Goal: Task Accomplishment & Management: Use online tool/utility

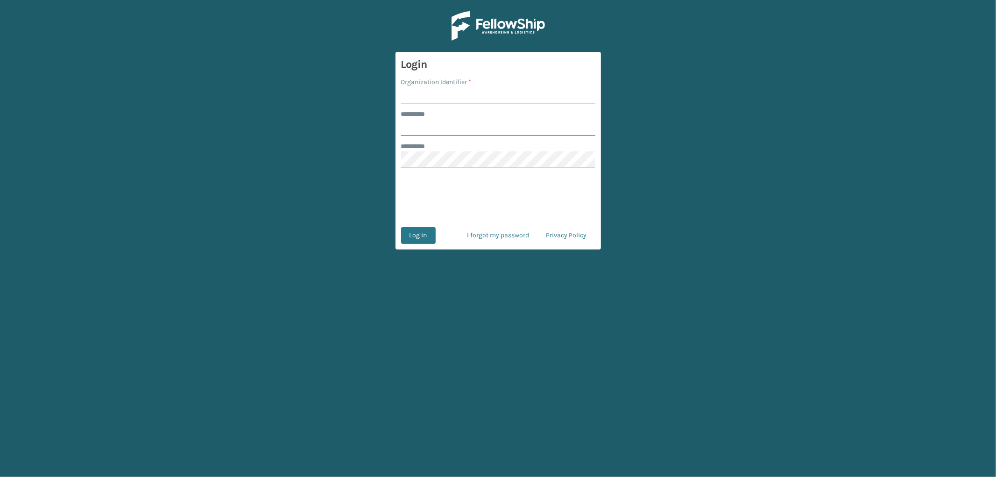
type input "*********"
click at [433, 93] on input "Organization Identifier *" at bounding box center [498, 95] width 194 height 17
type input "OAK"
click at [422, 232] on button "Log In" at bounding box center [418, 235] width 35 height 17
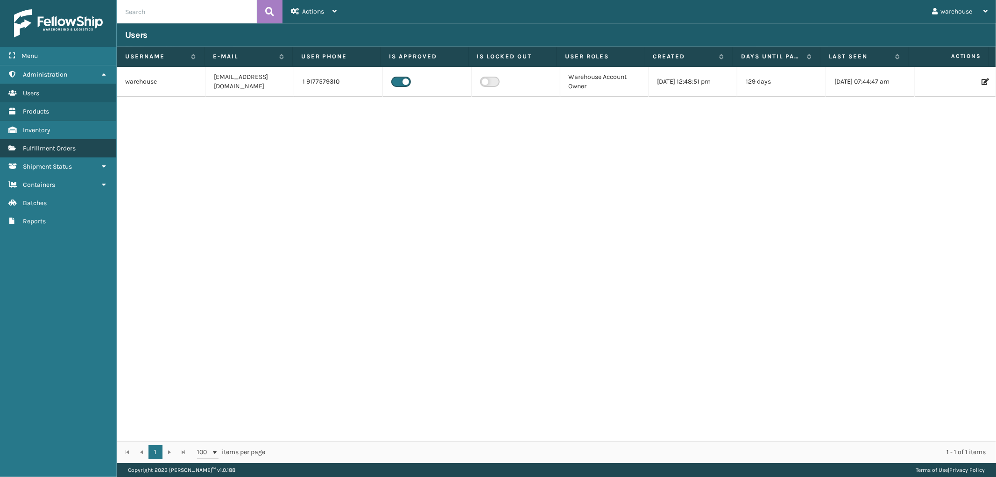
click at [95, 146] on link "Fulfillment Orders" at bounding box center [58, 148] width 116 height 18
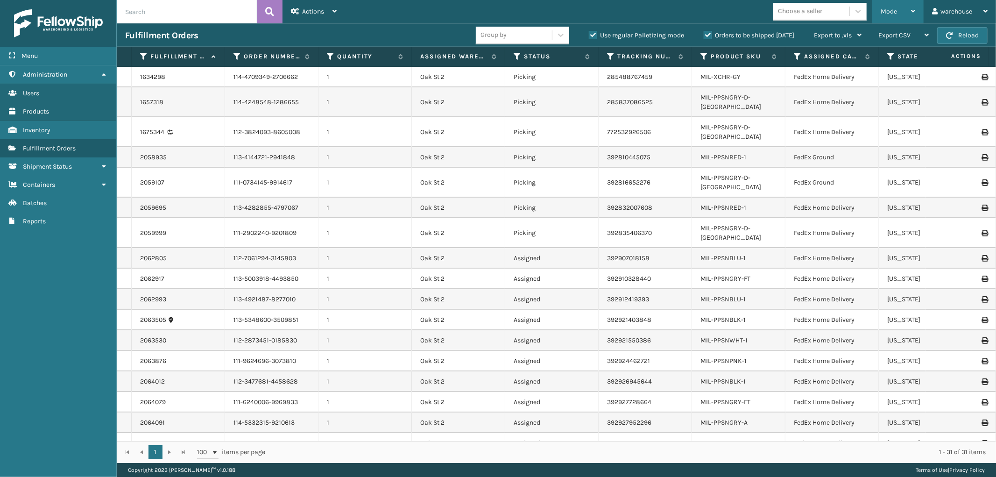
click at [912, 13] on icon at bounding box center [913, 11] width 4 height 7
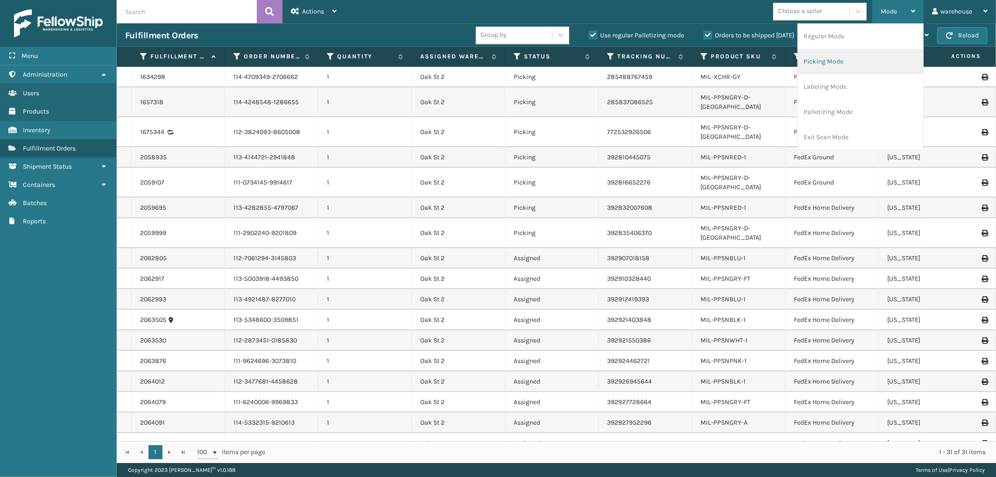
click at [883, 69] on li "Picking Mode" at bounding box center [860, 61] width 125 height 25
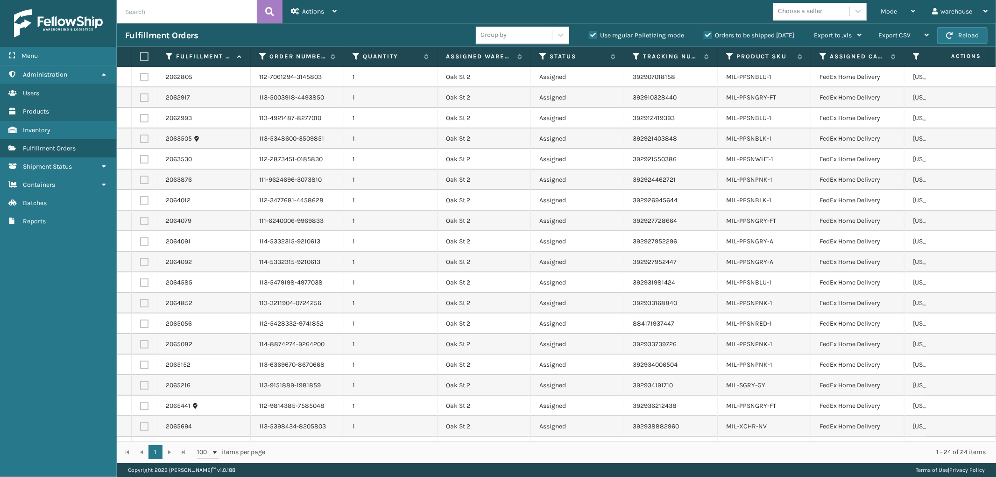
click at [146, 56] on label at bounding box center [143, 56] width 6 height 8
click at [140, 56] on input "checkbox" at bounding box center [140, 57] width 0 height 6
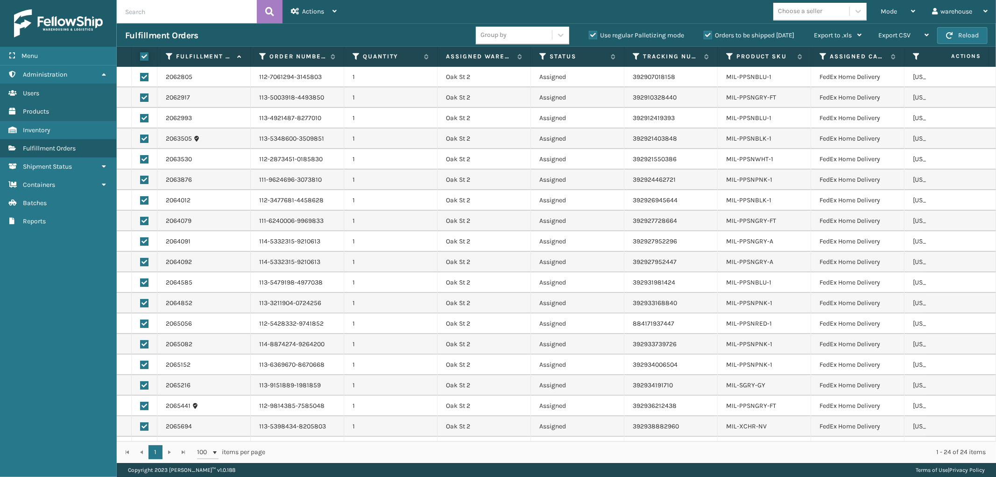
checkbox input "true"
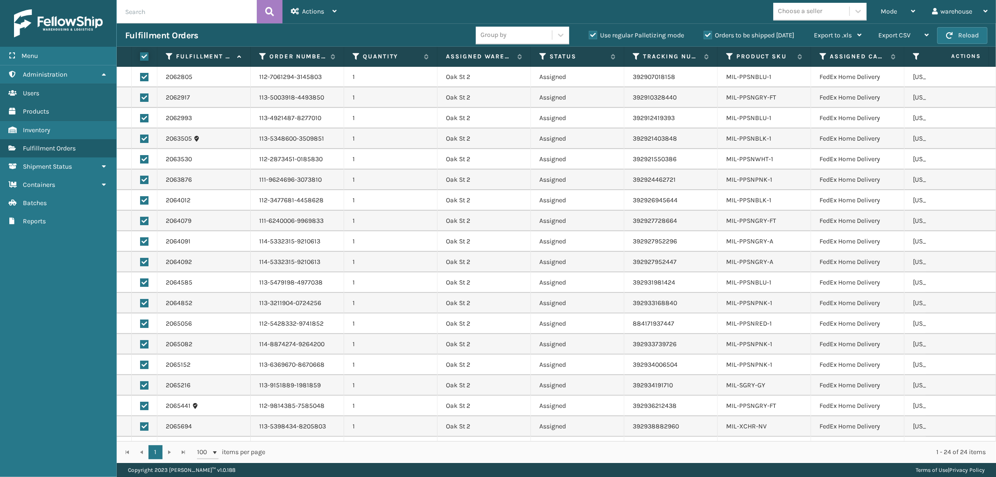
checkbox input "true"
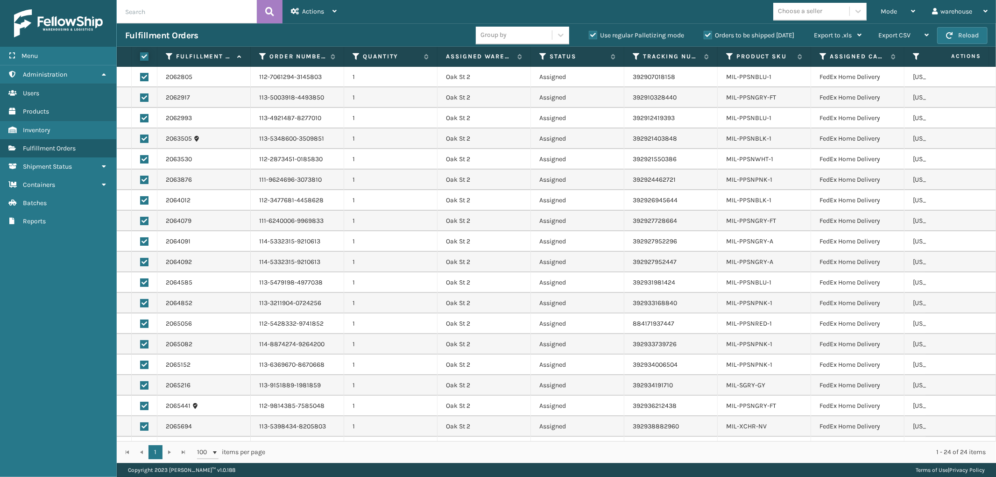
checkbox input "true"
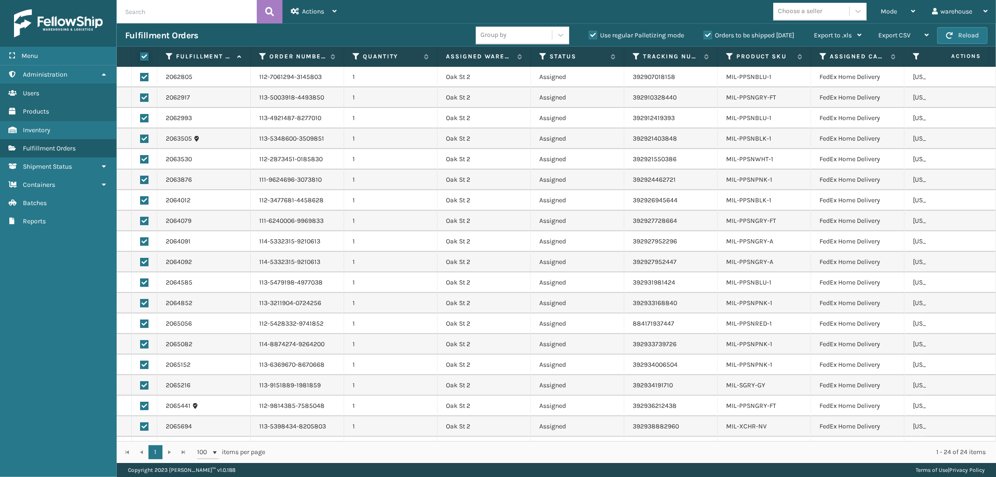
checkbox input "true"
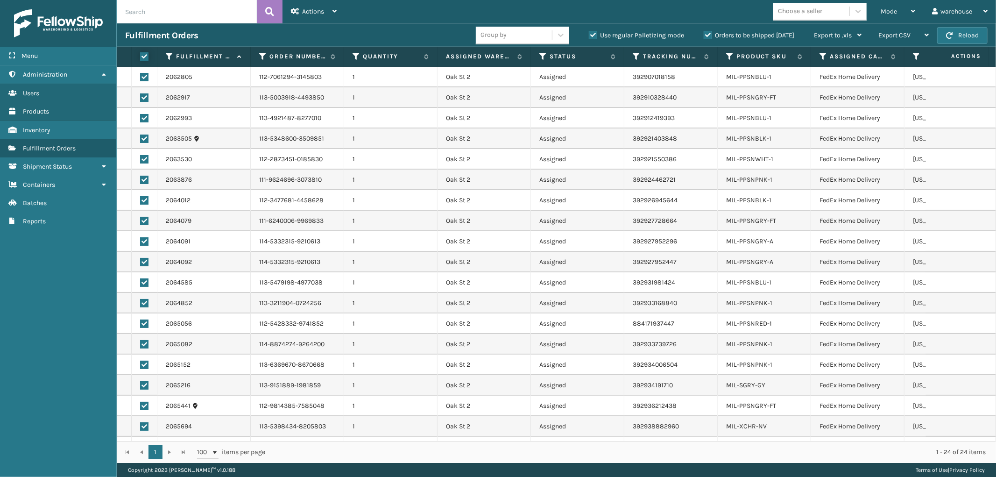
checkbox input "true"
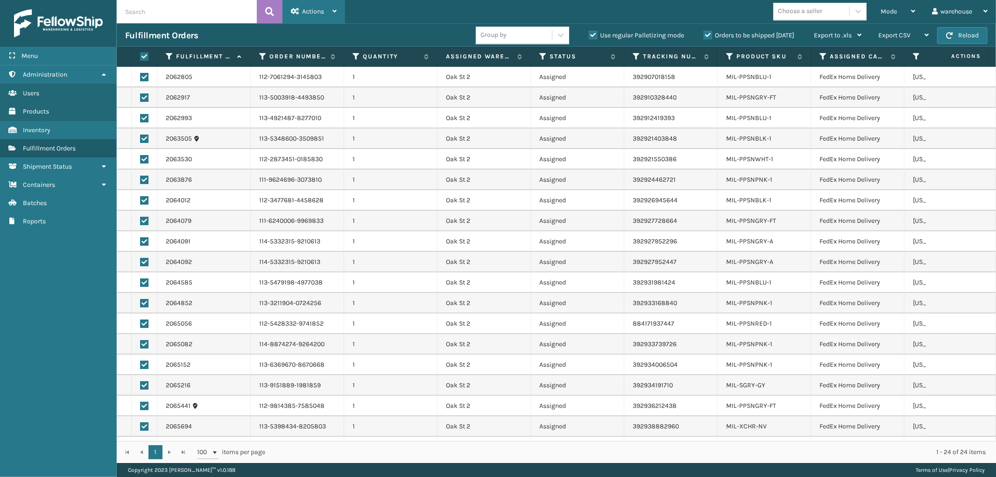
click at [333, 10] on icon at bounding box center [334, 11] width 4 height 7
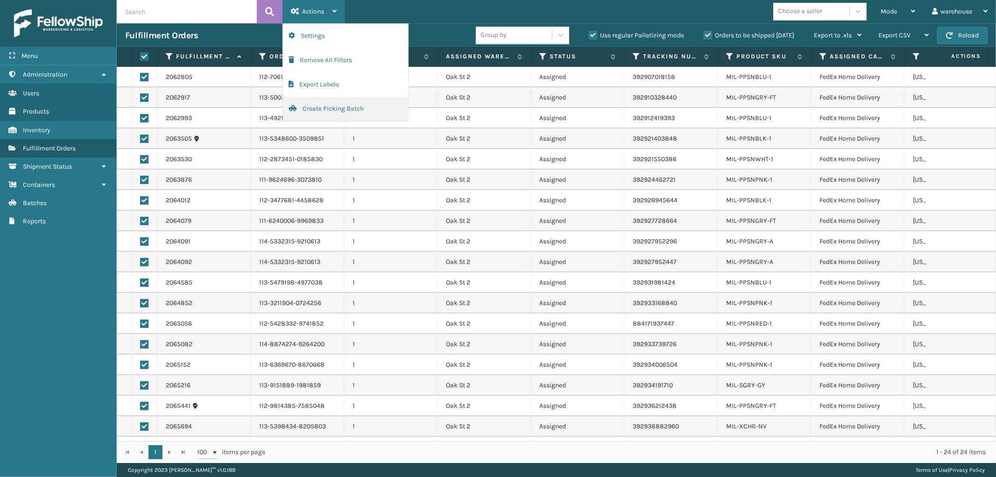
click at [346, 105] on button "Create Picking Batch" at bounding box center [345, 109] width 125 height 24
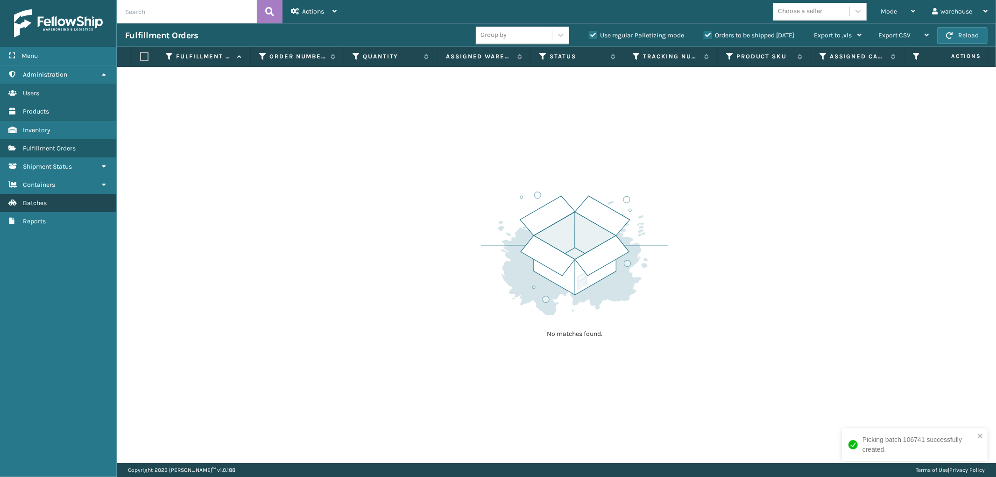
click at [36, 199] on span "Batches" at bounding box center [35, 203] width 24 height 8
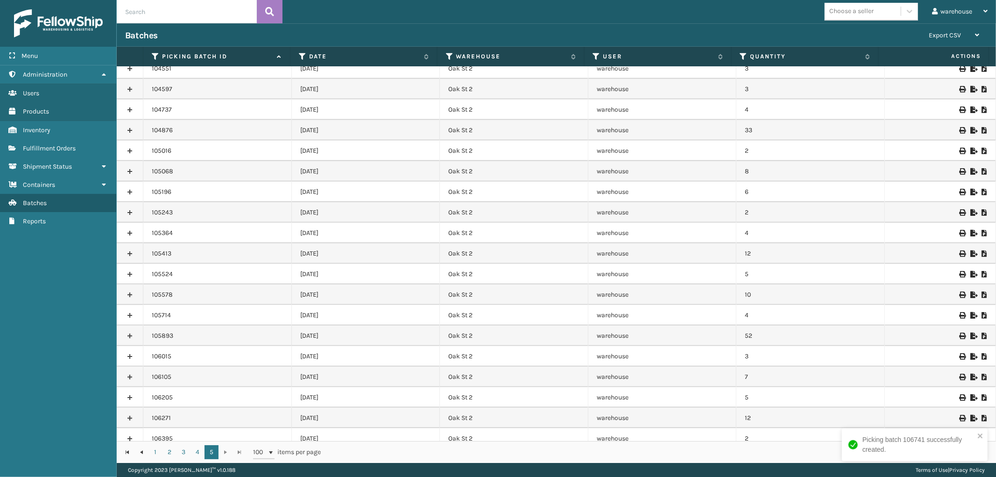
scroll to position [857, 0]
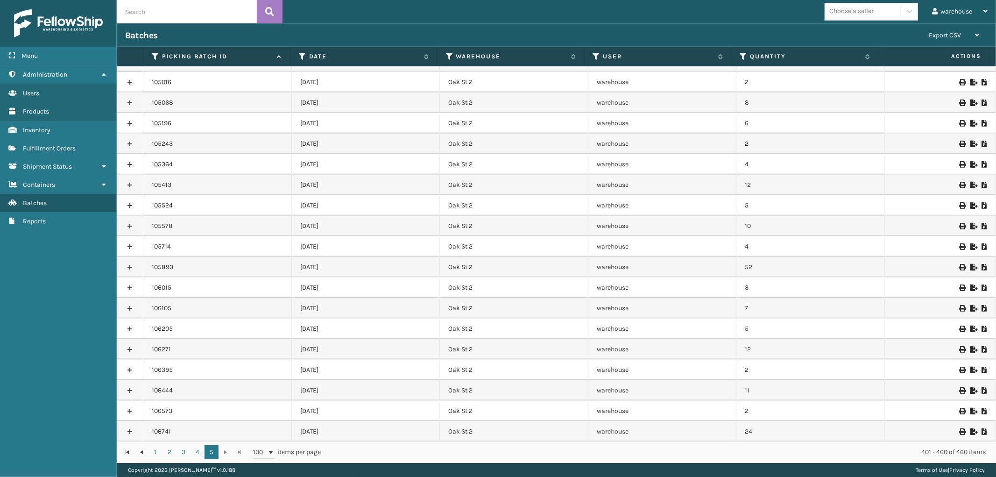
drag, startPoint x: 953, startPoint y: 431, endPoint x: 955, endPoint y: 426, distance: 5.5
click at [959, 430] on icon at bounding box center [962, 431] width 6 height 7
